Goal: Check status: Check status

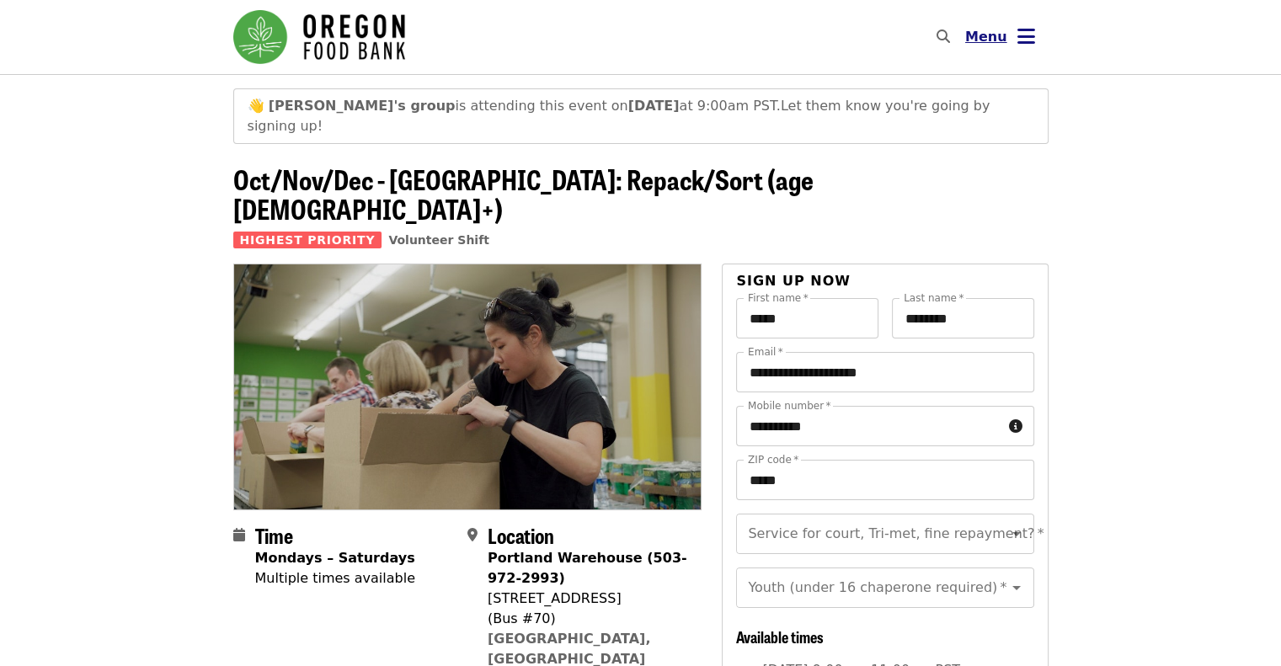
click at [1010, 47] on button "Menu" at bounding box center [999, 37] width 97 height 40
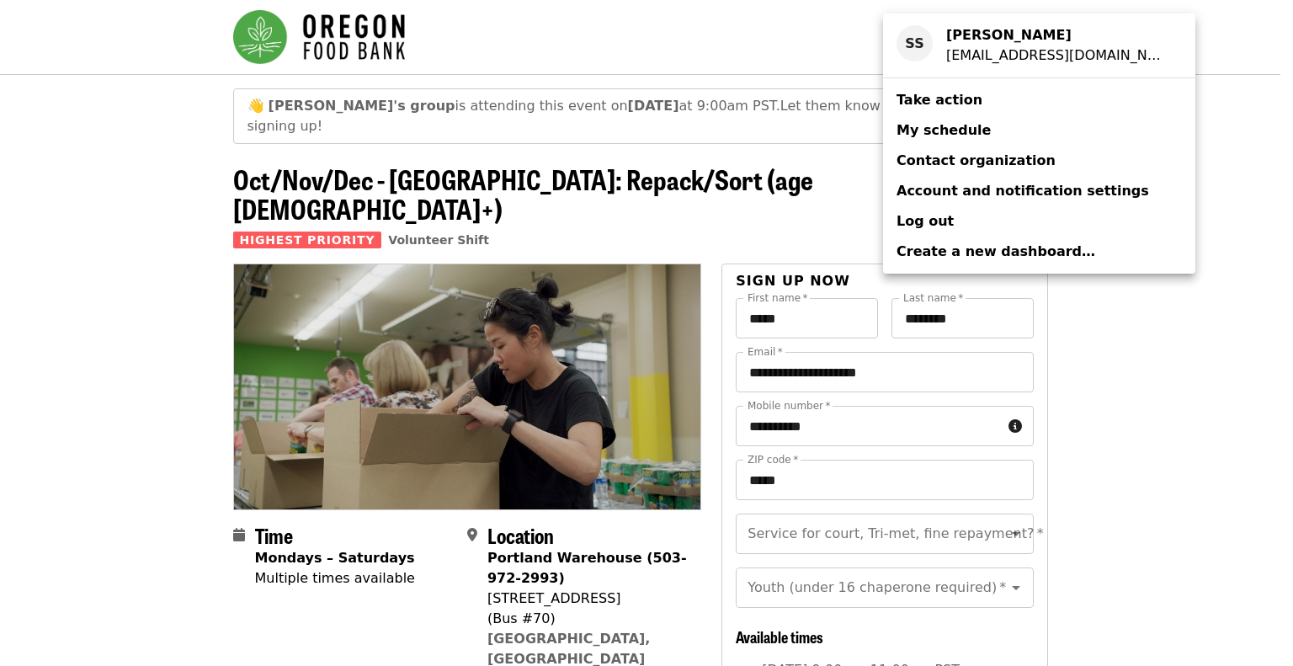
click at [957, 131] on span "My schedule" at bounding box center [944, 130] width 94 height 16
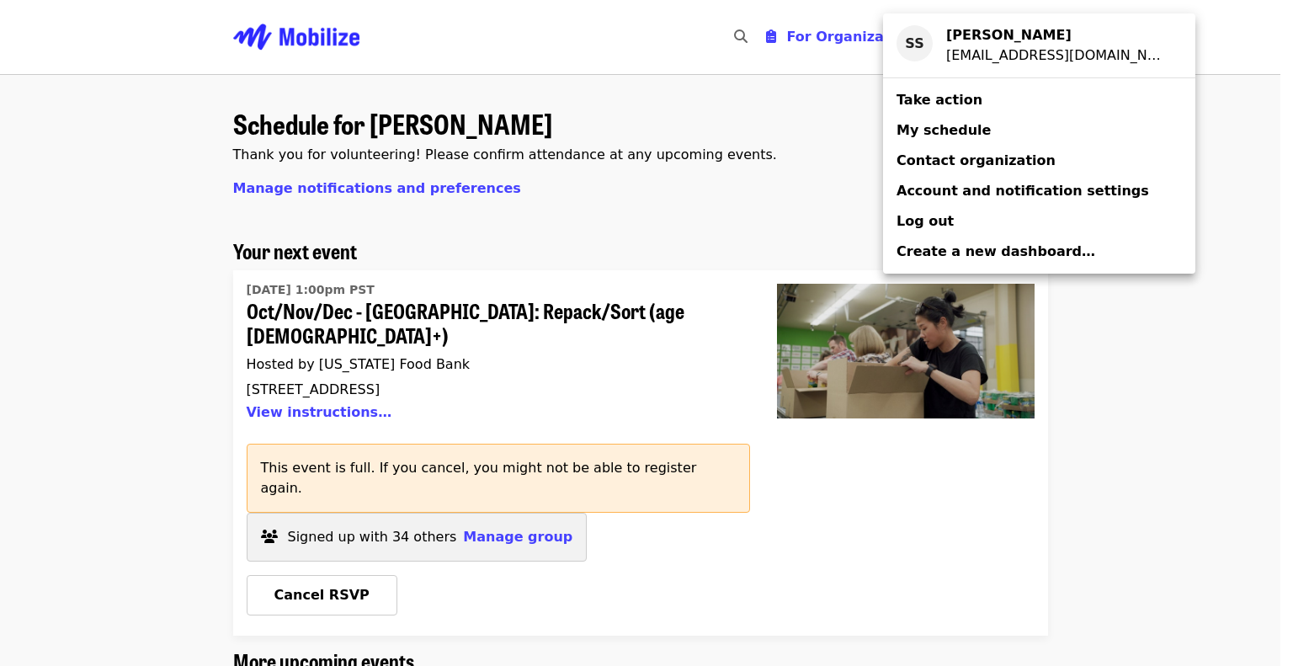
click at [519, 494] on div "Account menu" at bounding box center [646, 333] width 1293 height 666
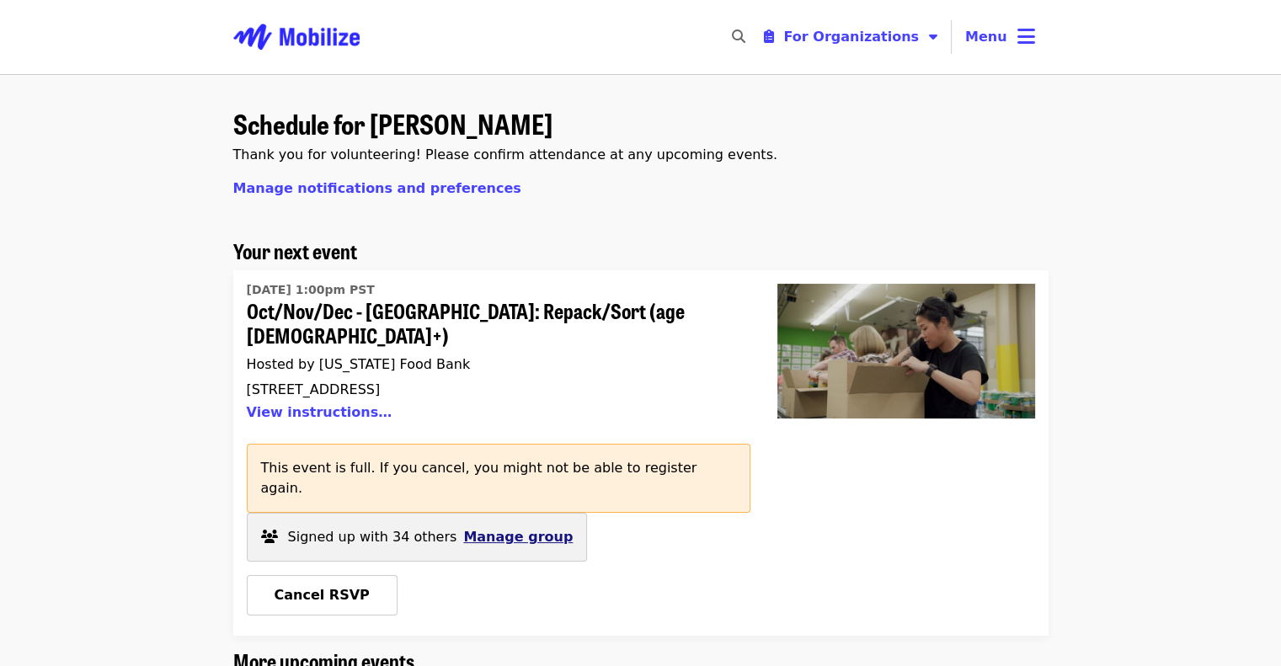
click at [498, 529] on span "Manage group" at bounding box center [517, 537] width 109 height 16
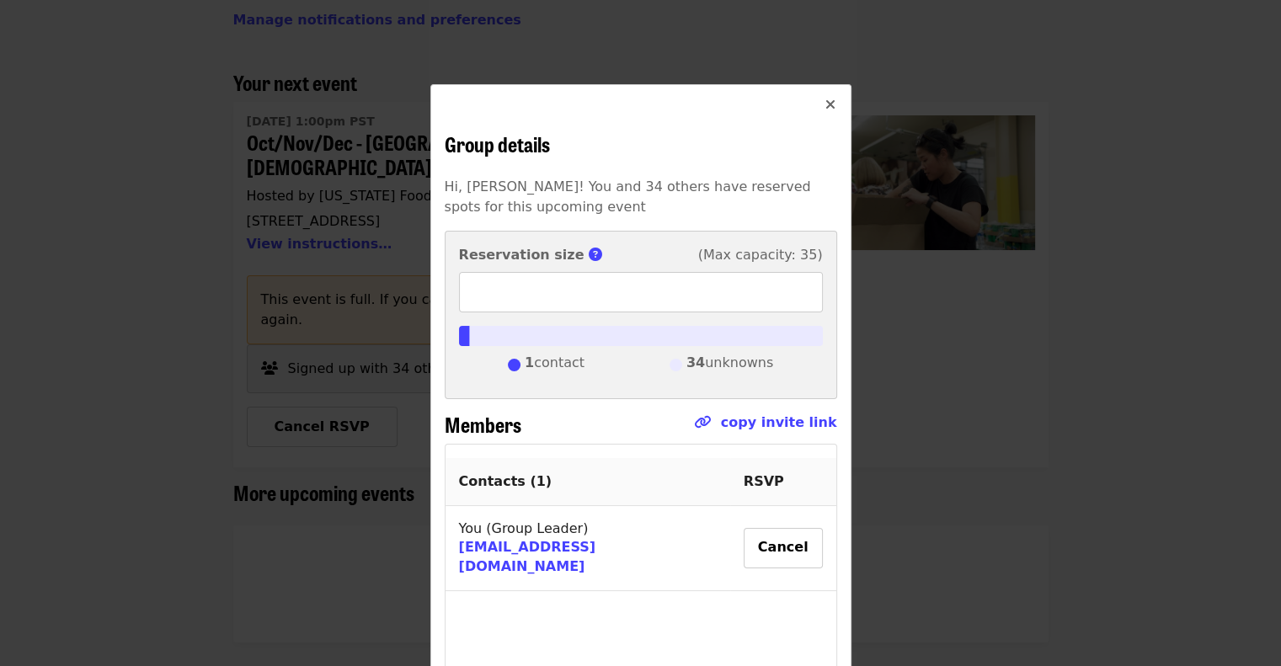
click at [825, 100] on icon "times icon" at bounding box center [830, 105] width 10 height 16
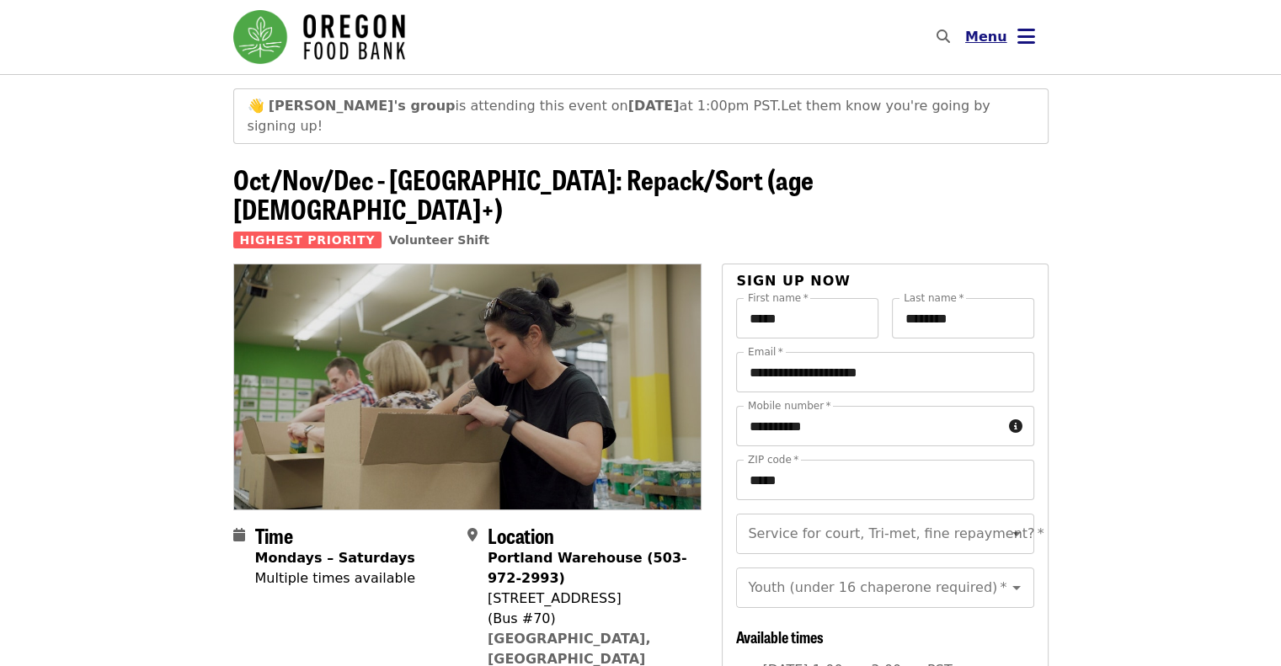
click at [1020, 40] on icon "bars icon" at bounding box center [1026, 36] width 18 height 24
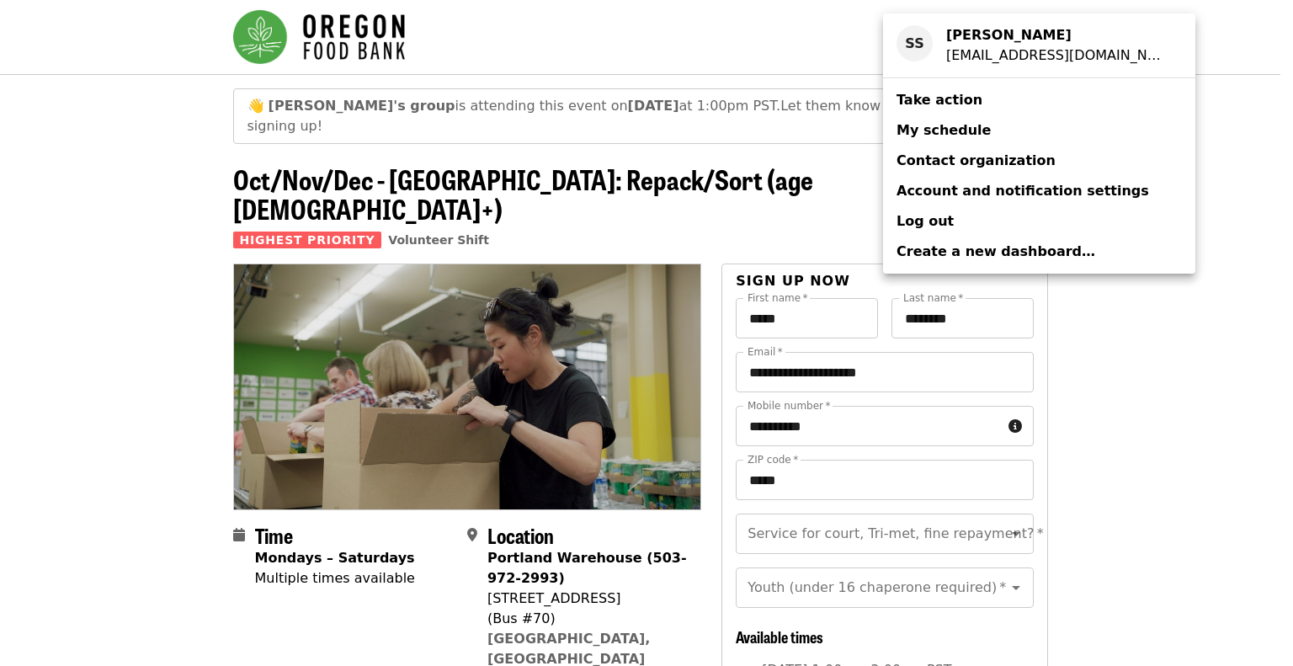
click at [944, 124] on span "My schedule" at bounding box center [944, 130] width 94 height 16
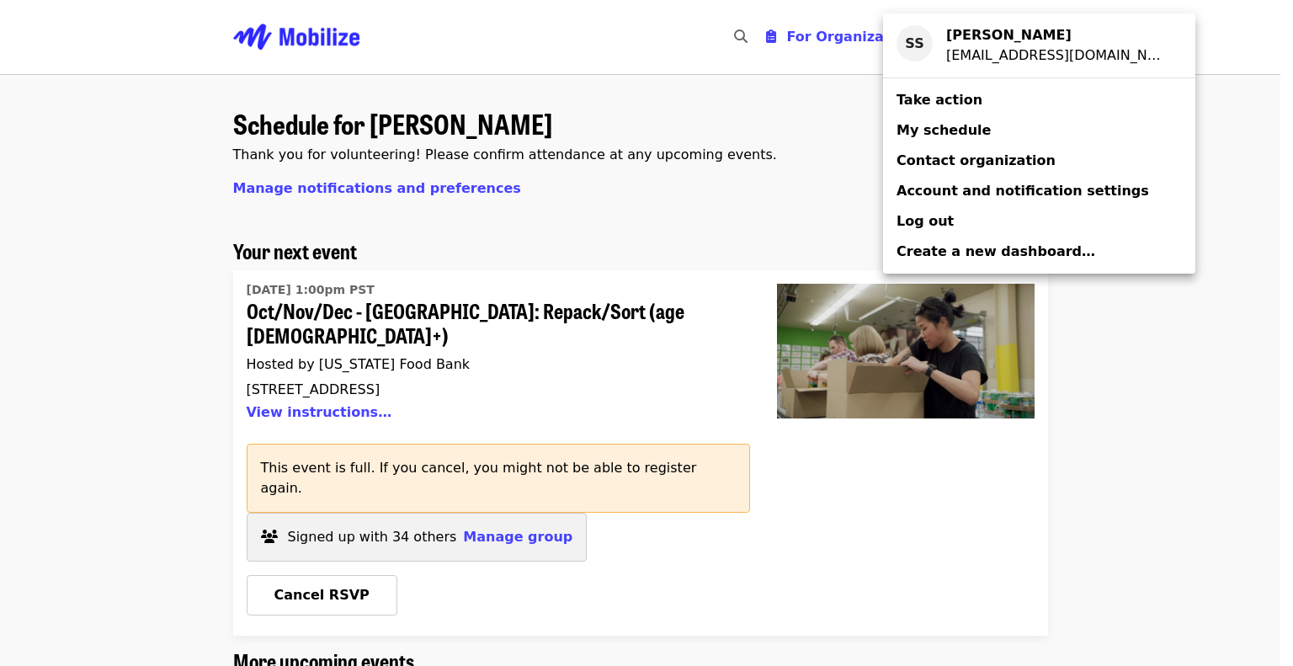
click at [504, 494] on div "Account menu" at bounding box center [646, 333] width 1293 height 666
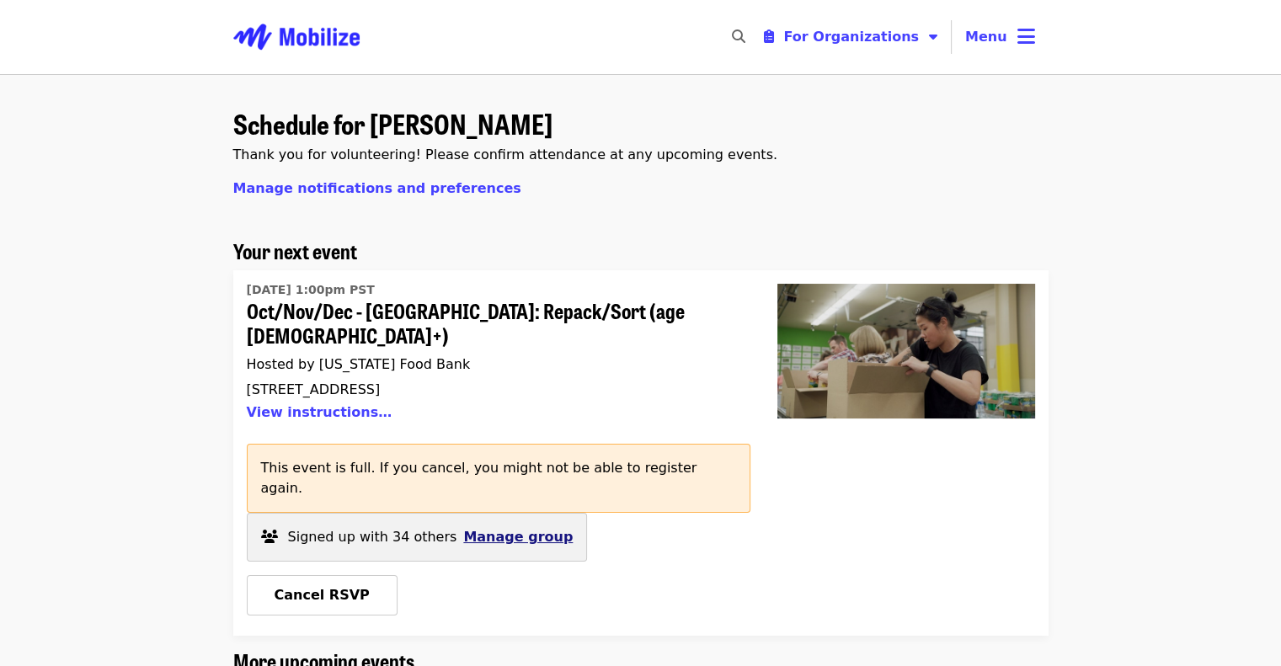
click at [485, 529] on span "Manage group" at bounding box center [517, 537] width 109 height 16
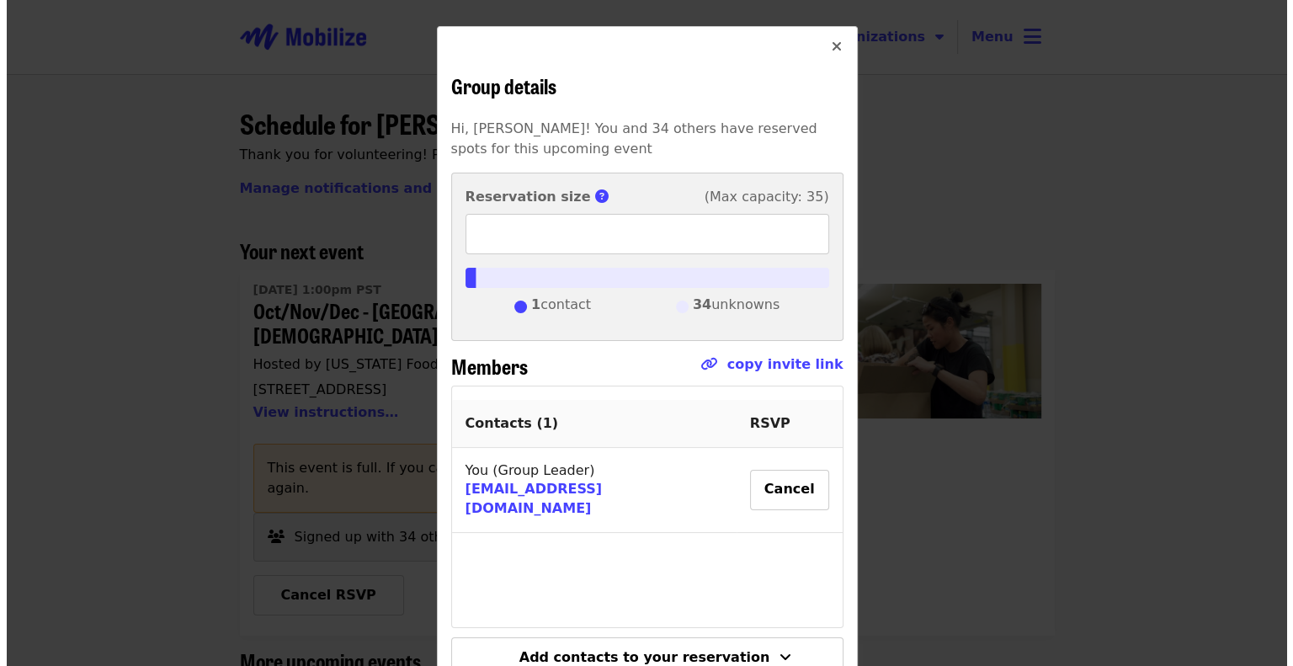
scroll to position [33, 0]
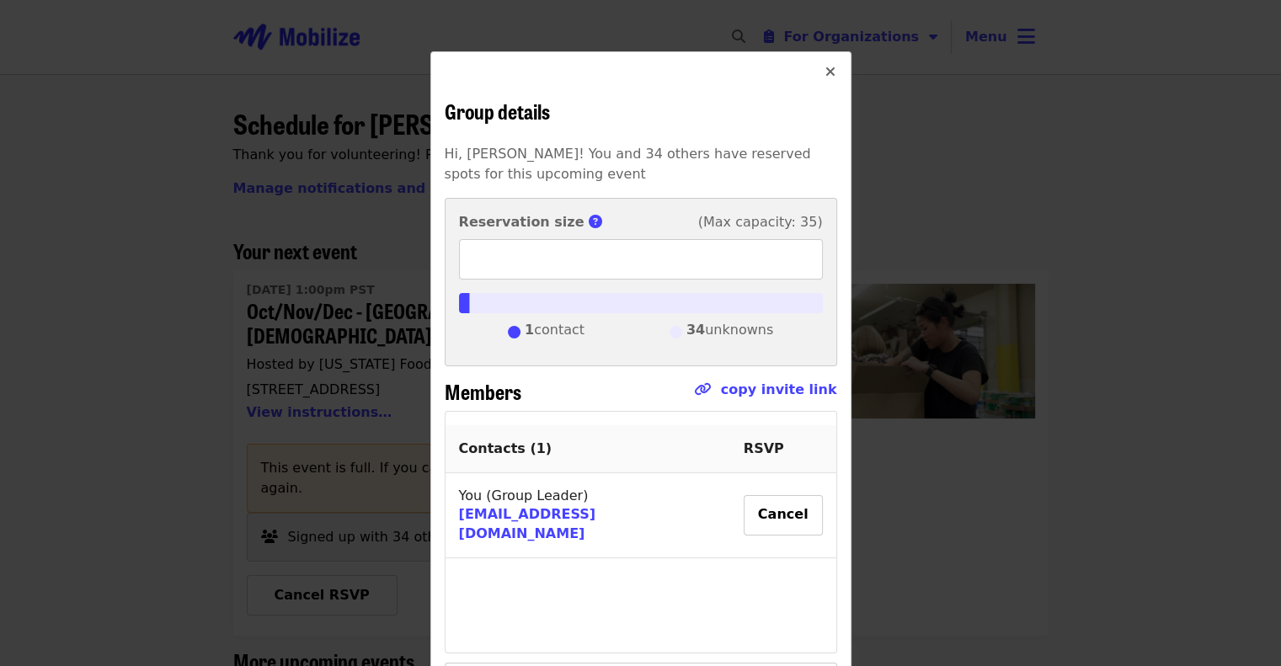
click at [825, 75] on icon "times icon" at bounding box center [830, 72] width 10 height 16
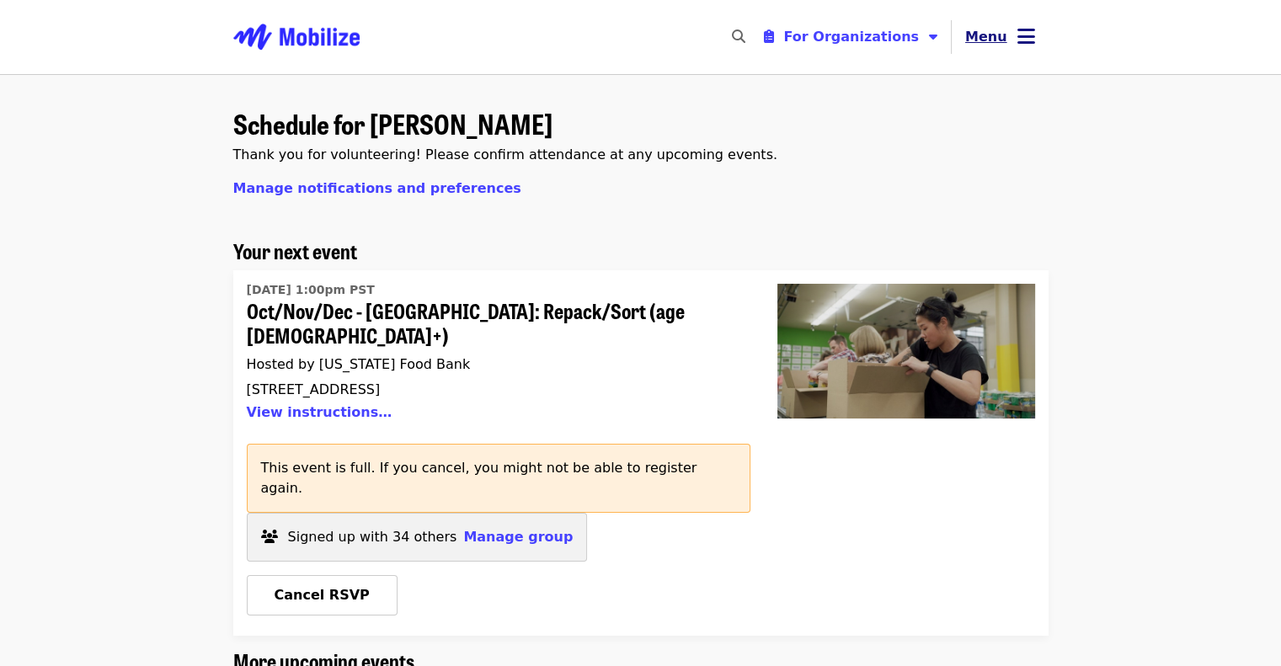
click at [1027, 41] on icon "bars icon" at bounding box center [1026, 36] width 18 height 24
